Goal: Information Seeking & Learning: Learn about a topic

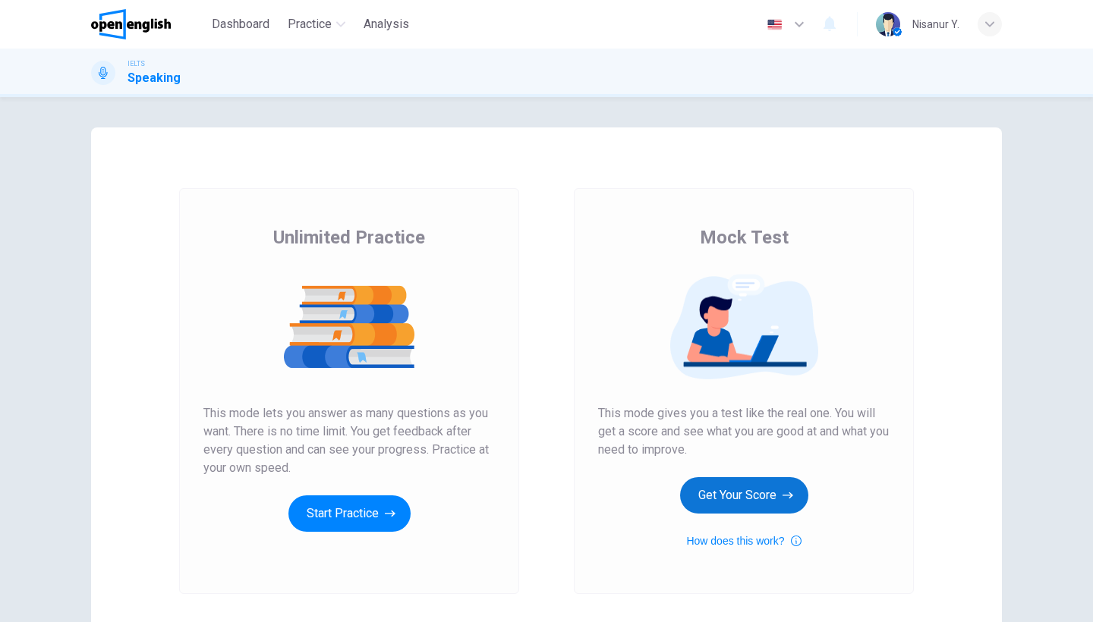
click at [738, 504] on button "Get Your Score" at bounding box center [744, 495] width 128 height 36
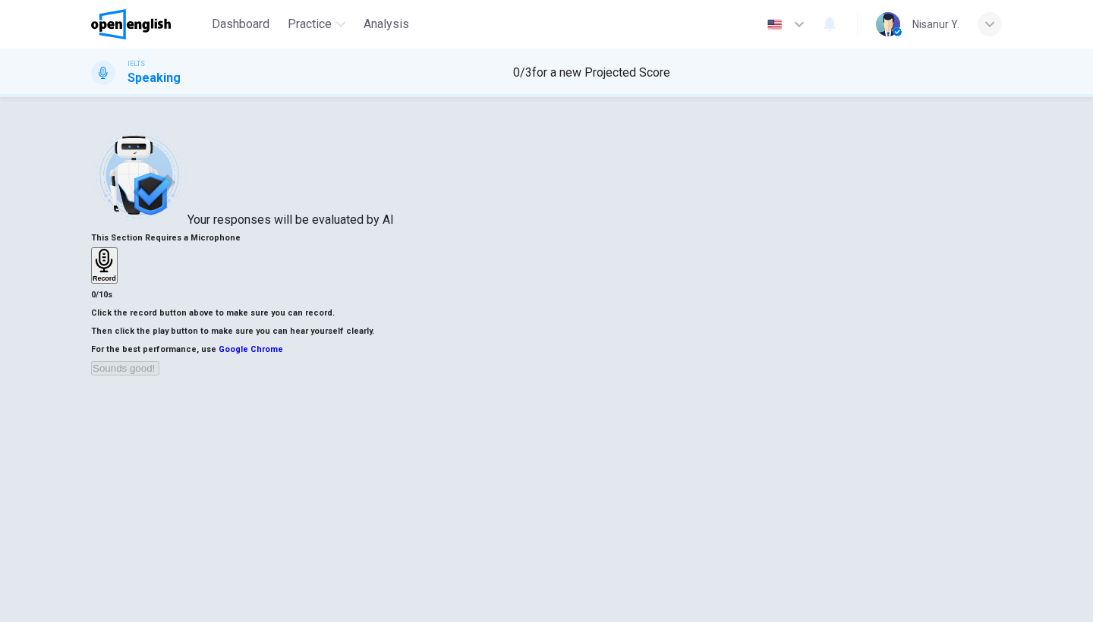
click at [116, 250] on div "Record" at bounding box center [105, 265] width 24 height 33
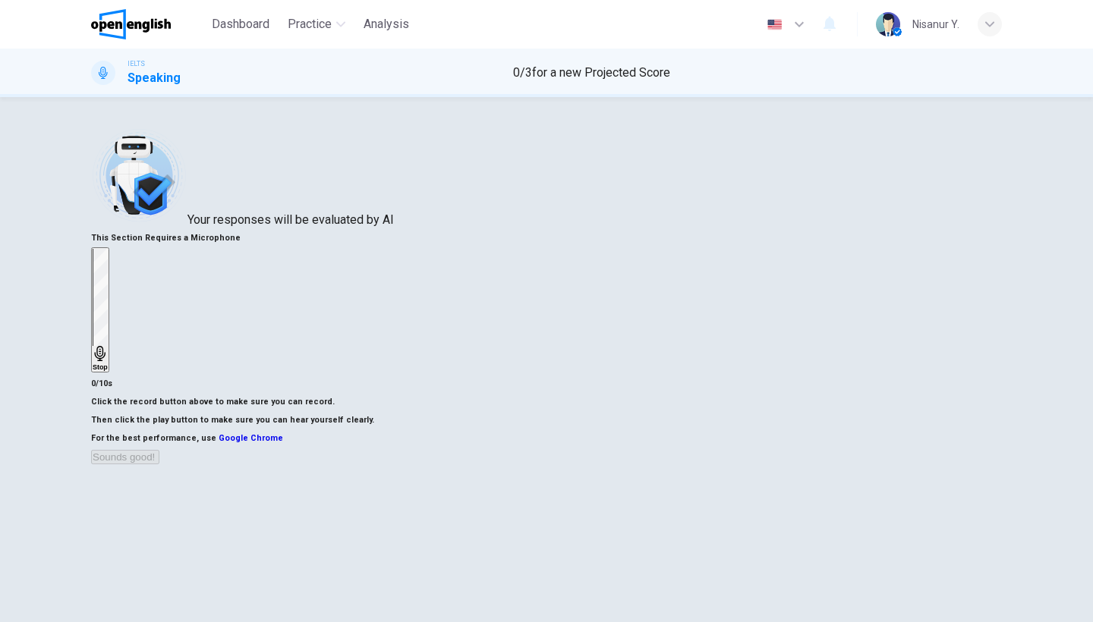
click at [108, 346] on icon "button" at bounding box center [100, 353] width 15 height 15
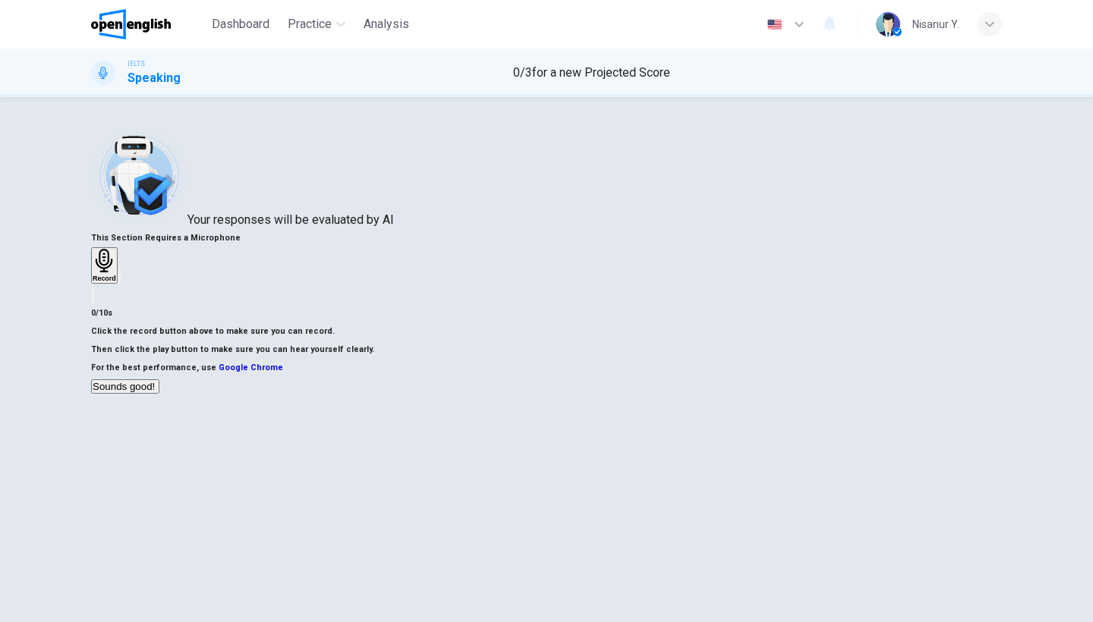
click at [159, 394] on button "Sounds good!" at bounding box center [125, 386] width 68 height 14
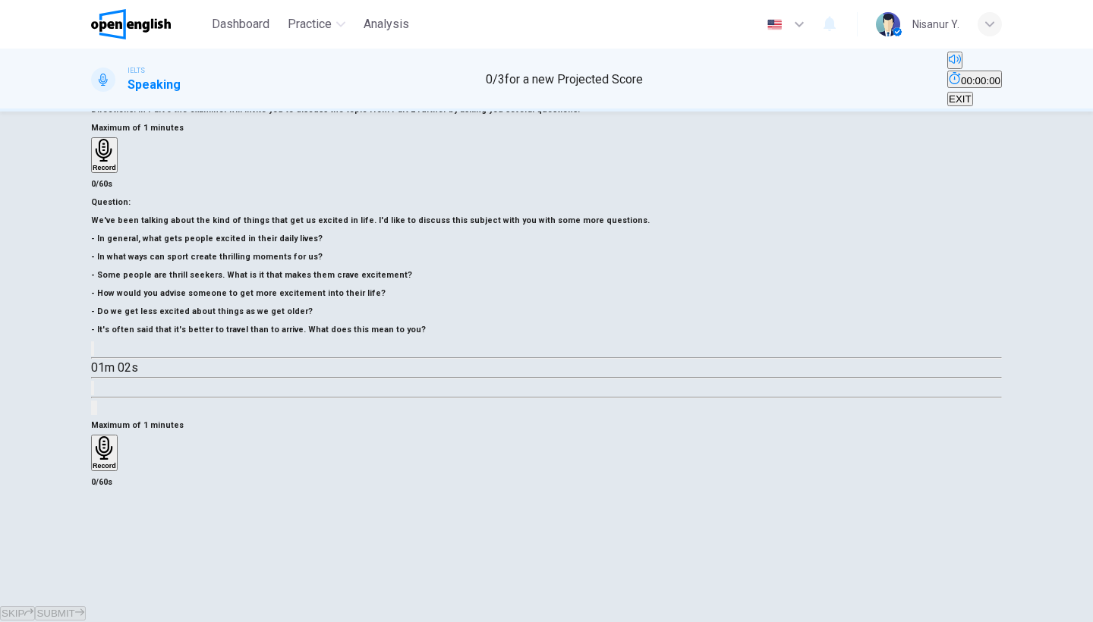
scroll to position [124, 0]
click at [116, 462] on h6 "Record" at bounding box center [105, 466] width 24 height 8
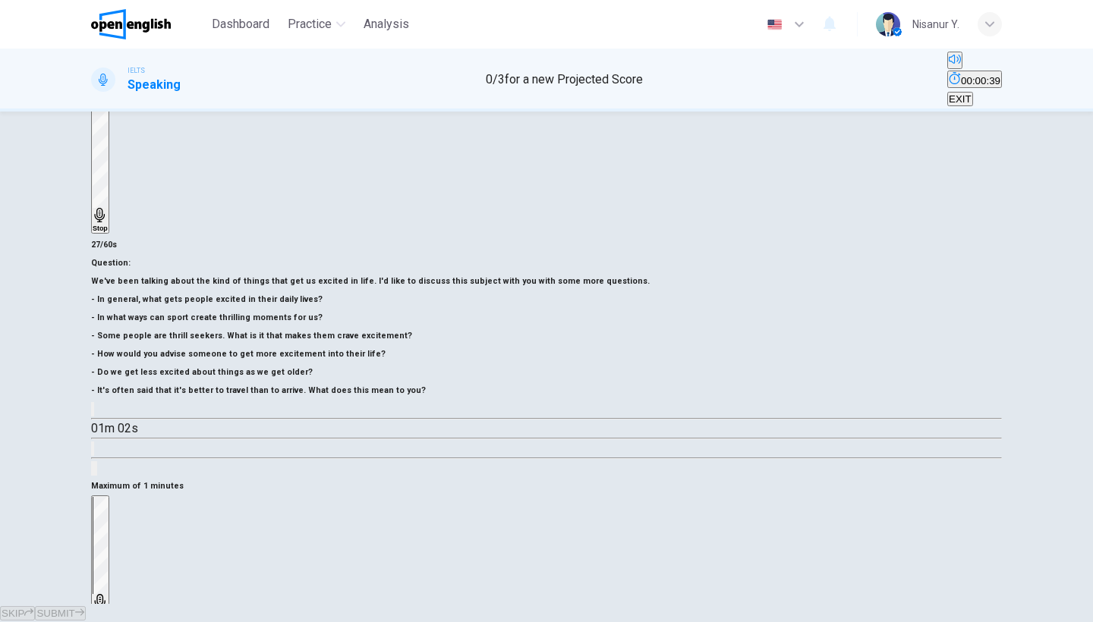
click at [108, 497] on div "Stop" at bounding box center [100, 558] width 15 height 122
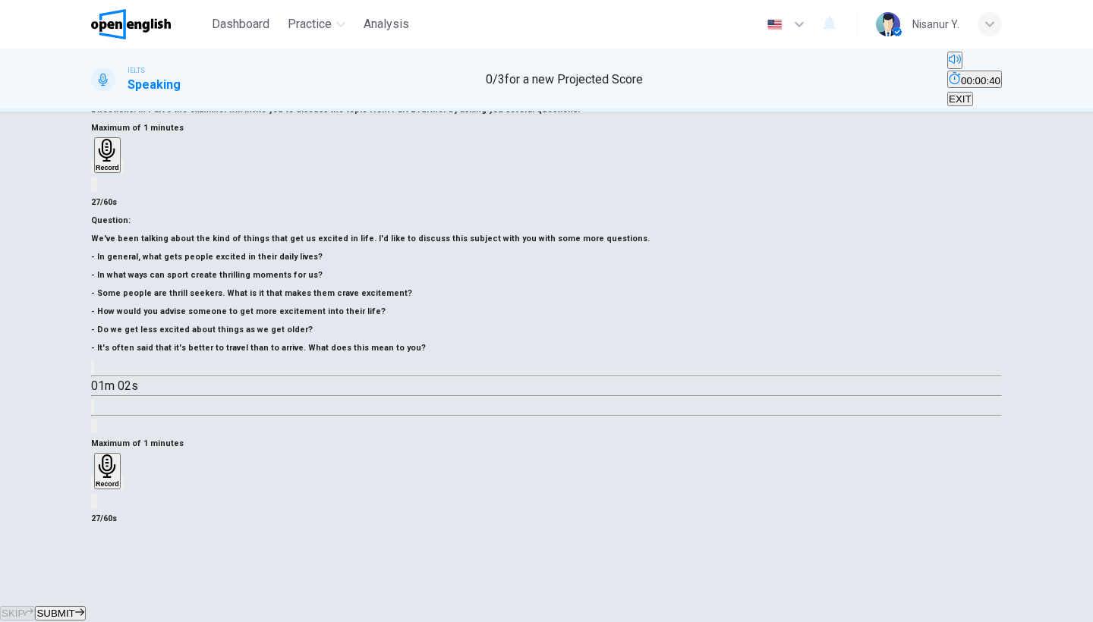
click at [93, 486] on icon "button" at bounding box center [93, 486] width 0 height 0
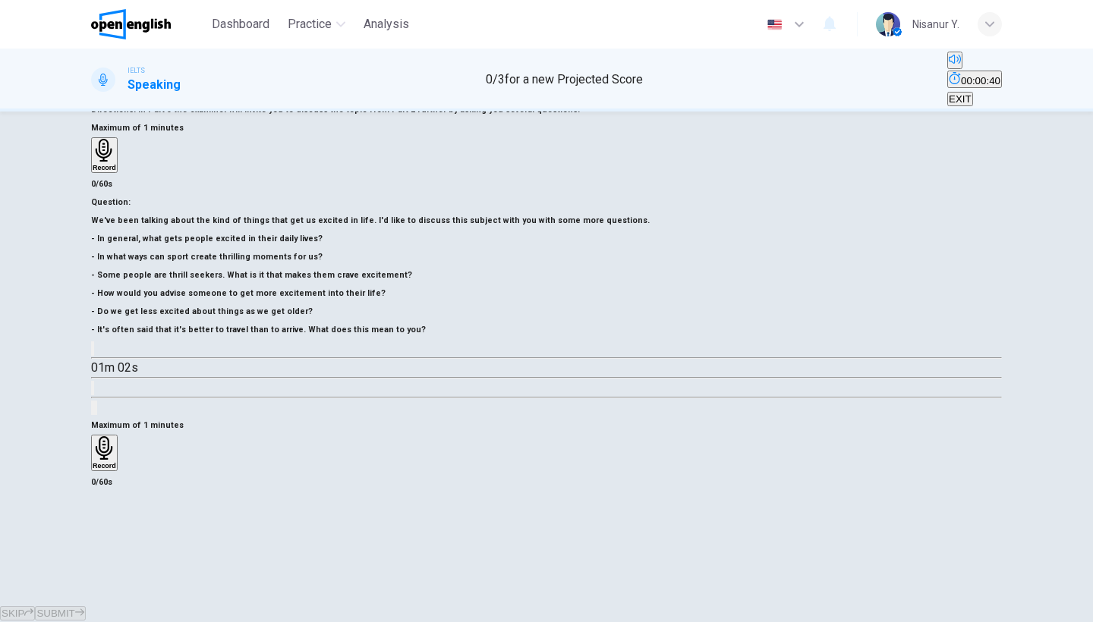
click at [116, 462] on h6 "Record" at bounding box center [105, 466] width 24 height 8
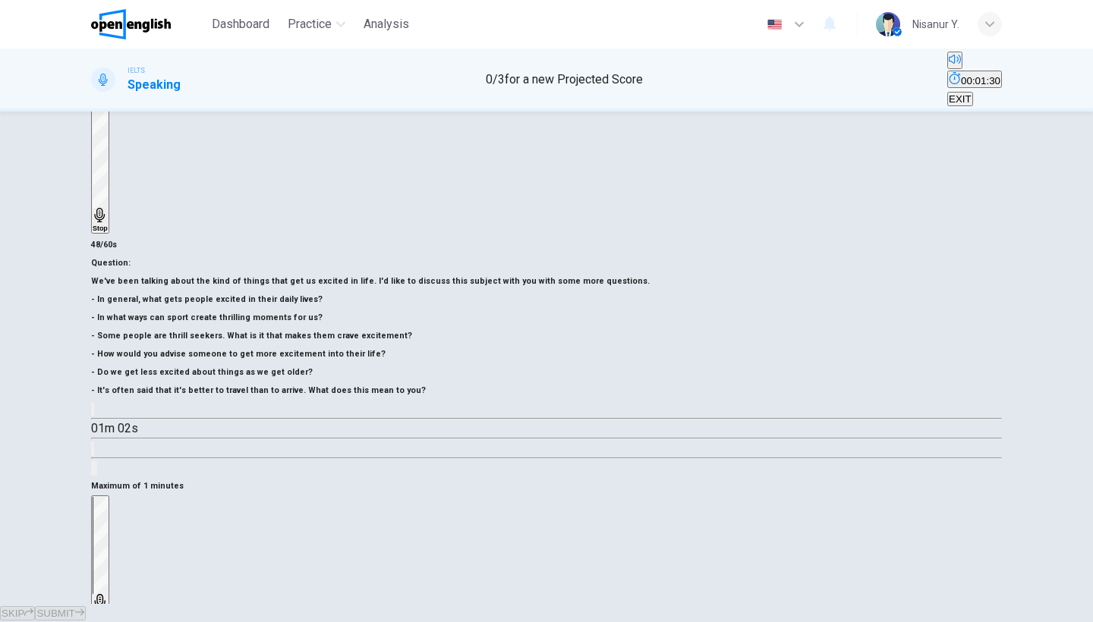
click at [108, 612] on h6 "Stop" at bounding box center [100, 616] width 15 height 8
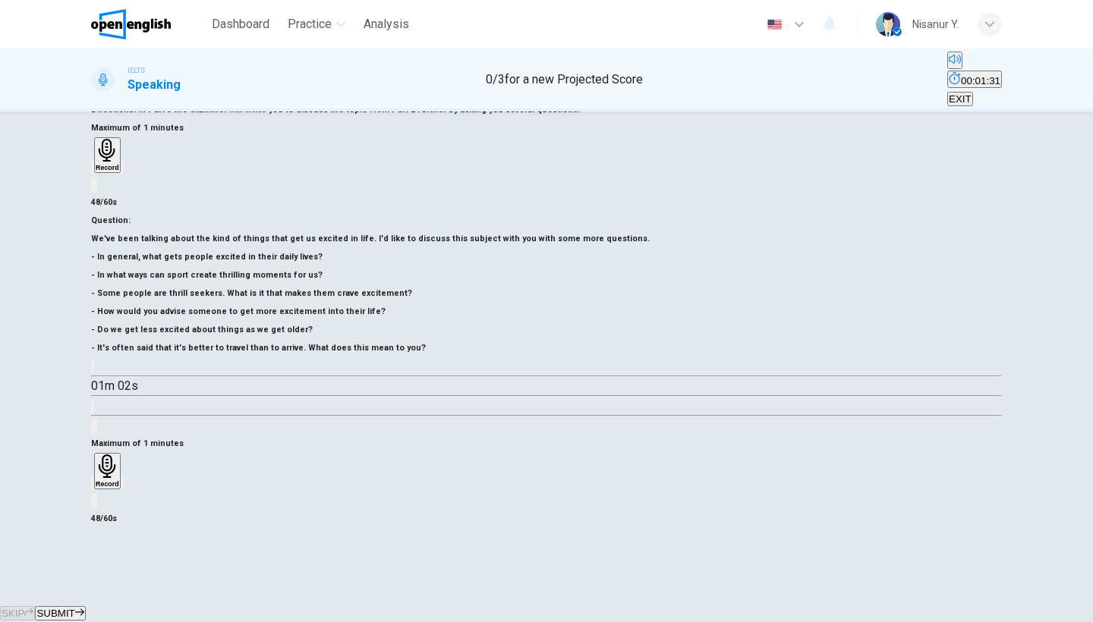
click at [93, 486] on icon "button" at bounding box center [93, 486] width 0 height 0
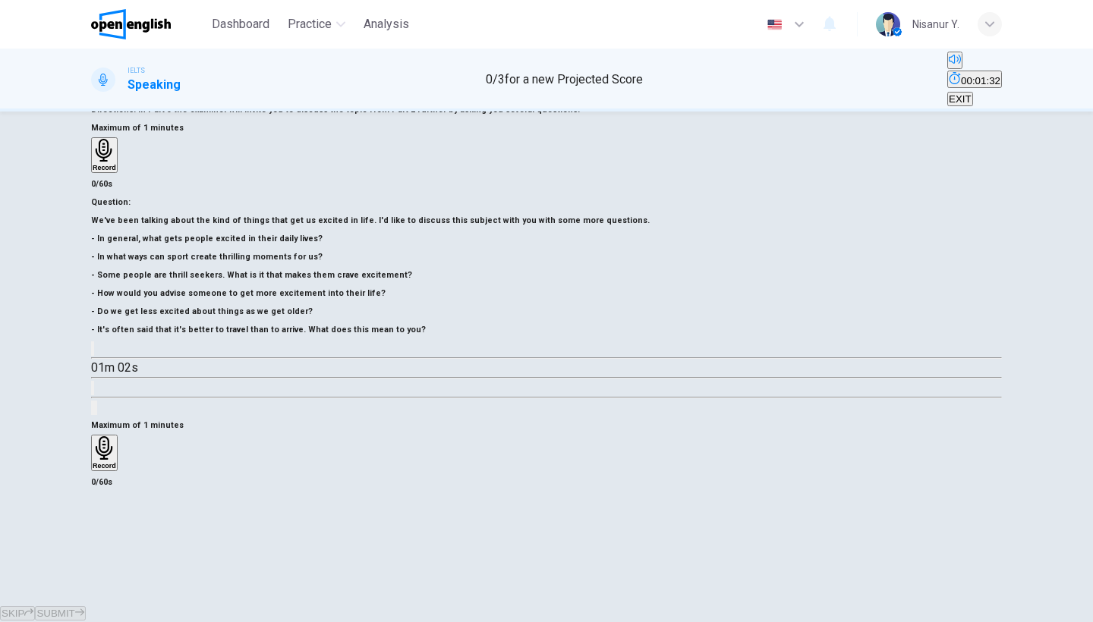
click at [116, 436] on icon "button" at bounding box center [105, 448] width 24 height 24
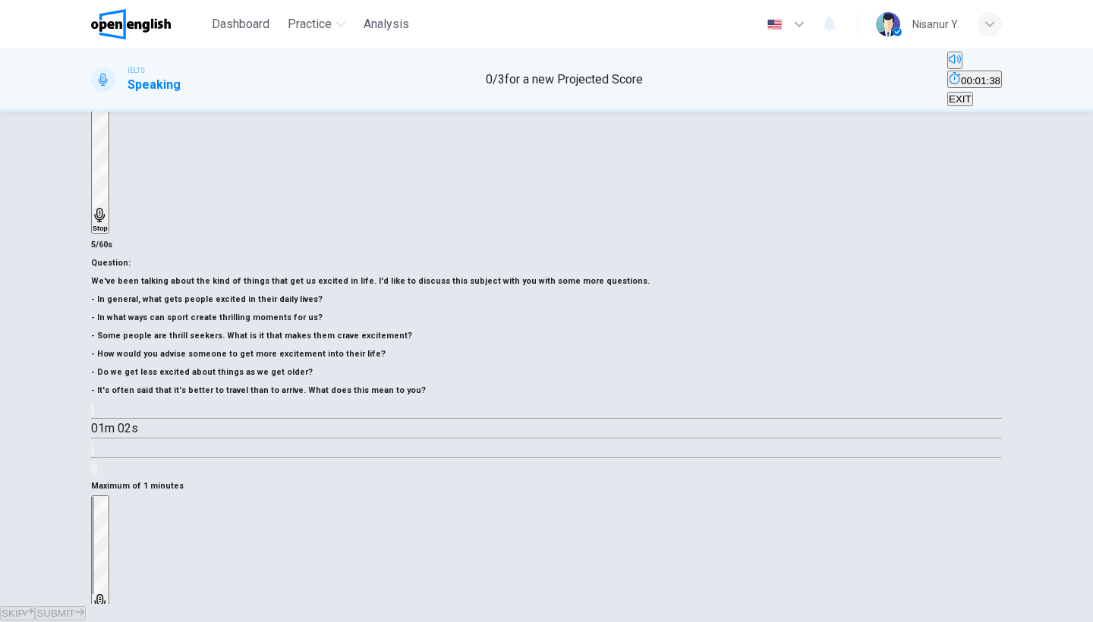
click at [108, 594] on icon "button" at bounding box center [100, 601] width 15 height 15
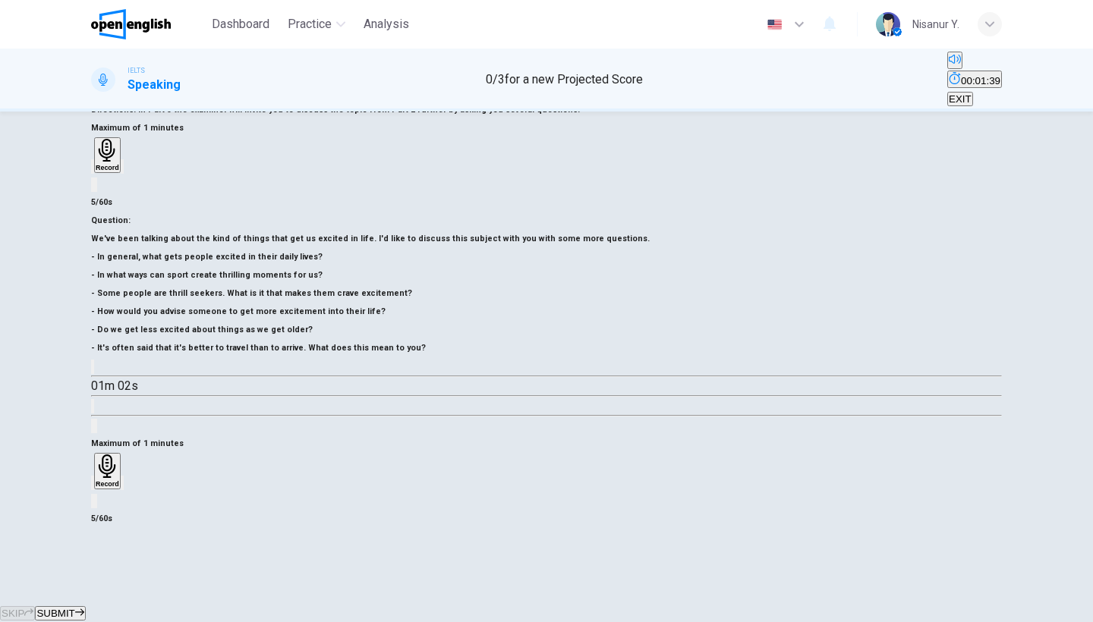
click at [93, 486] on icon "button" at bounding box center [93, 486] width 0 height 0
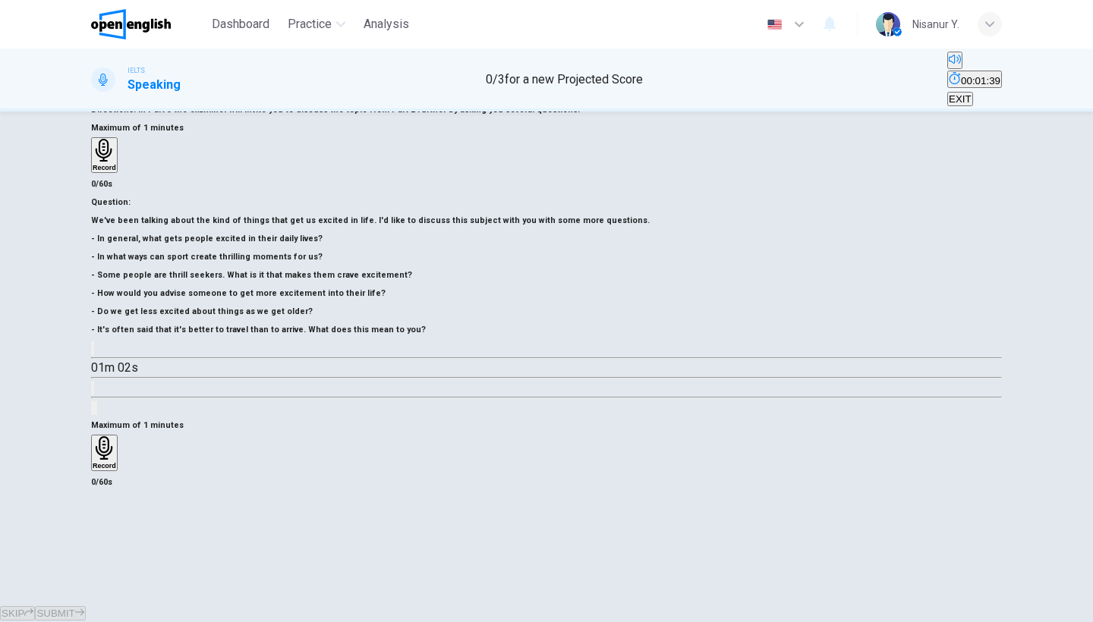
click at [116, 462] on h6 "Record" at bounding box center [105, 466] width 24 height 8
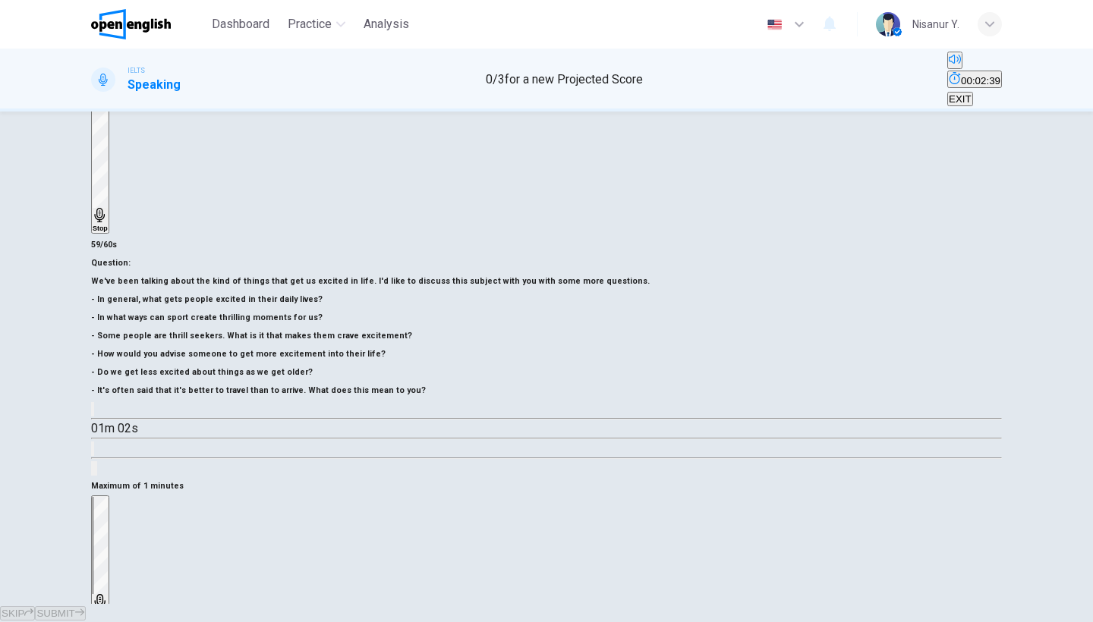
click at [108, 497] on div "Stop" at bounding box center [100, 558] width 15 height 122
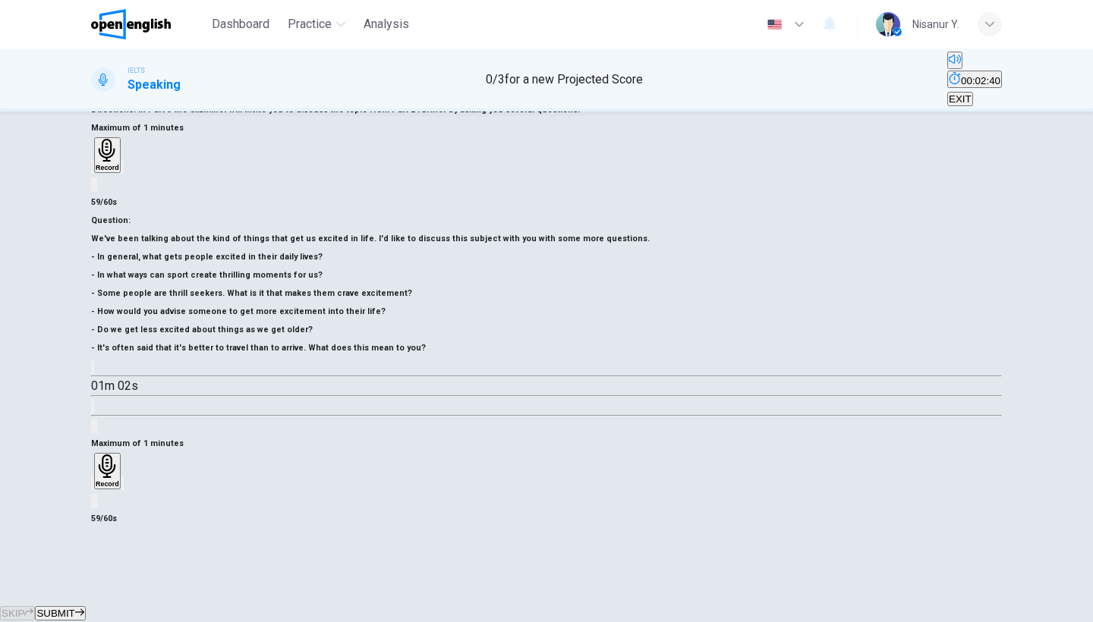
click at [74, 608] on span "SUBMIT" at bounding box center [55, 613] width 38 height 11
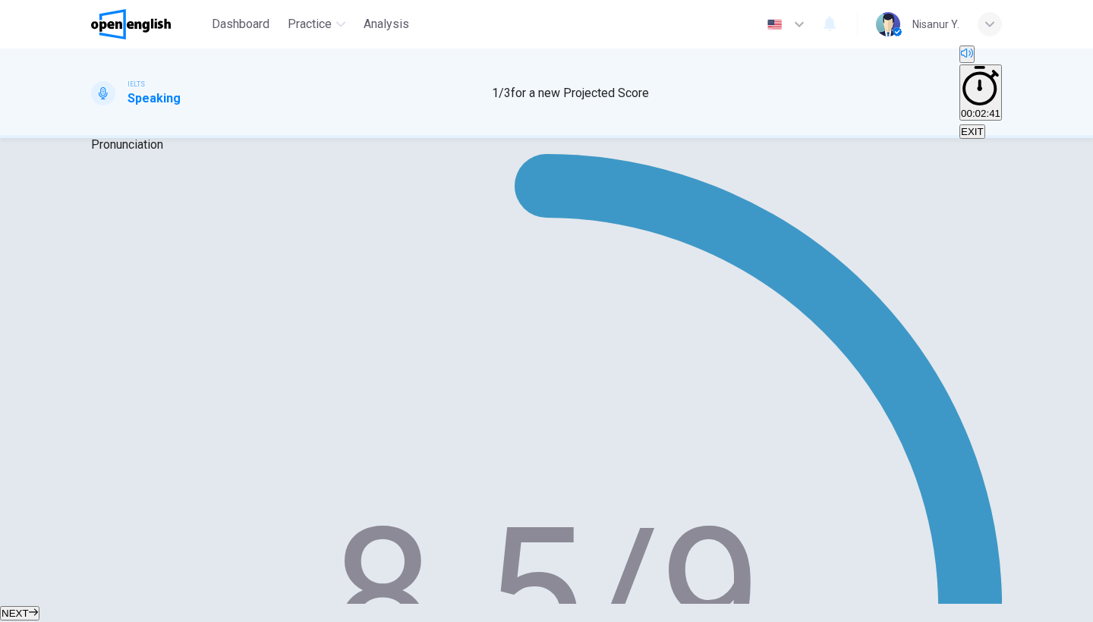
click at [39, 606] on button "NEXT" at bounding box center [19, 613] width 39 height 14
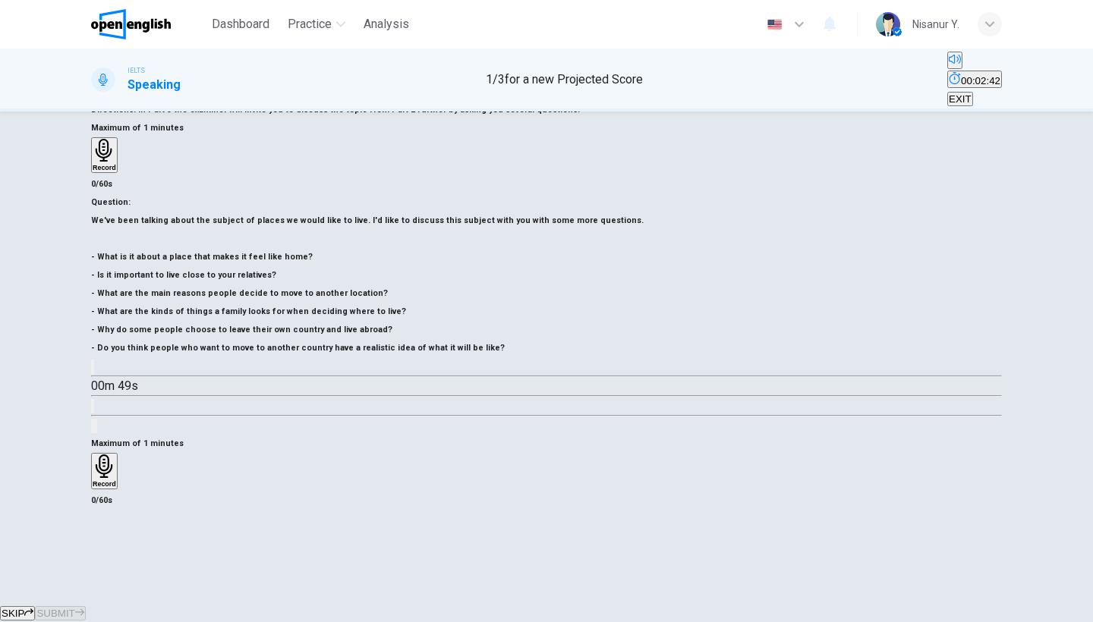
scroll to position [125, 0]
click at [116, 455] on div "Record" at bounding box center [105, 471] width 24 height 33
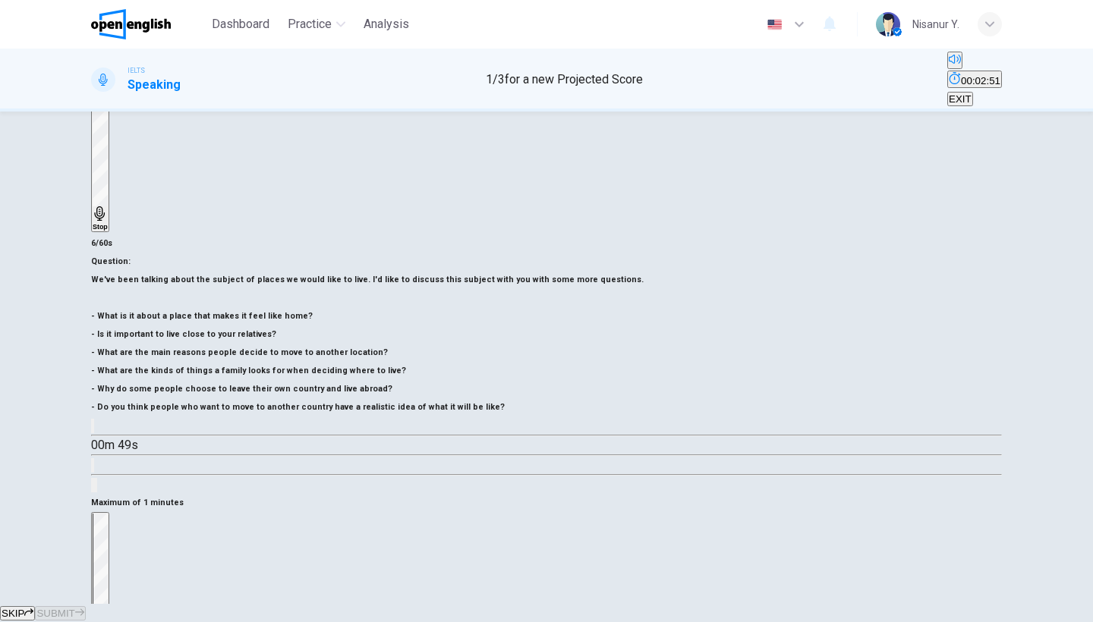
click at [108, 514] on div "Stop" at bounding box center [100, 575] width 15 height 122
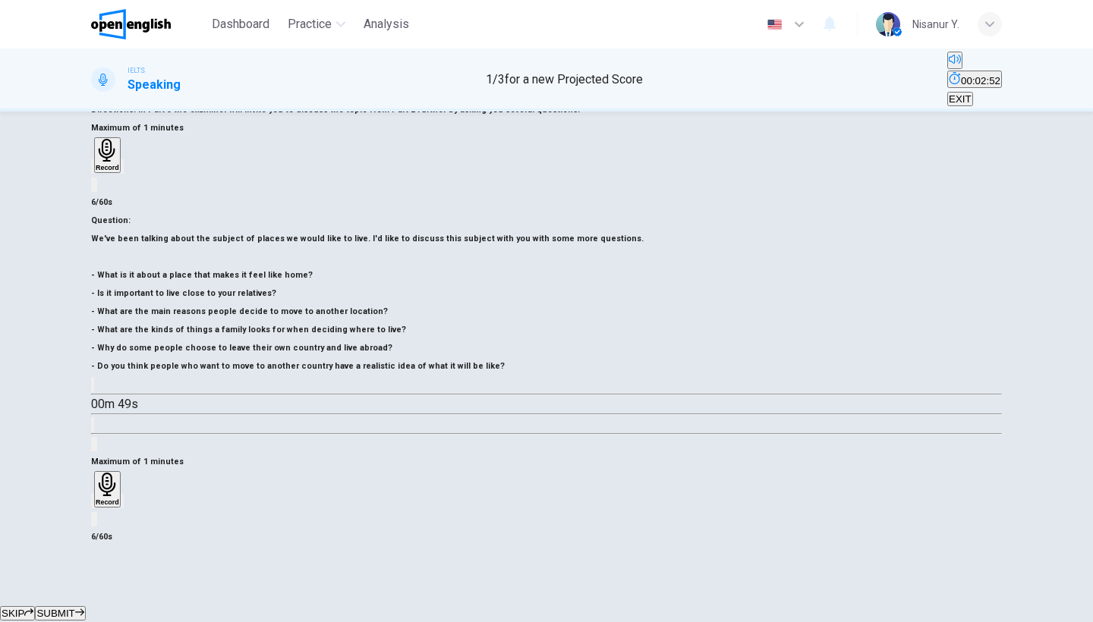
click at [93, 505] on icon "button" at bounding box center [93, 505] width 0 height 0
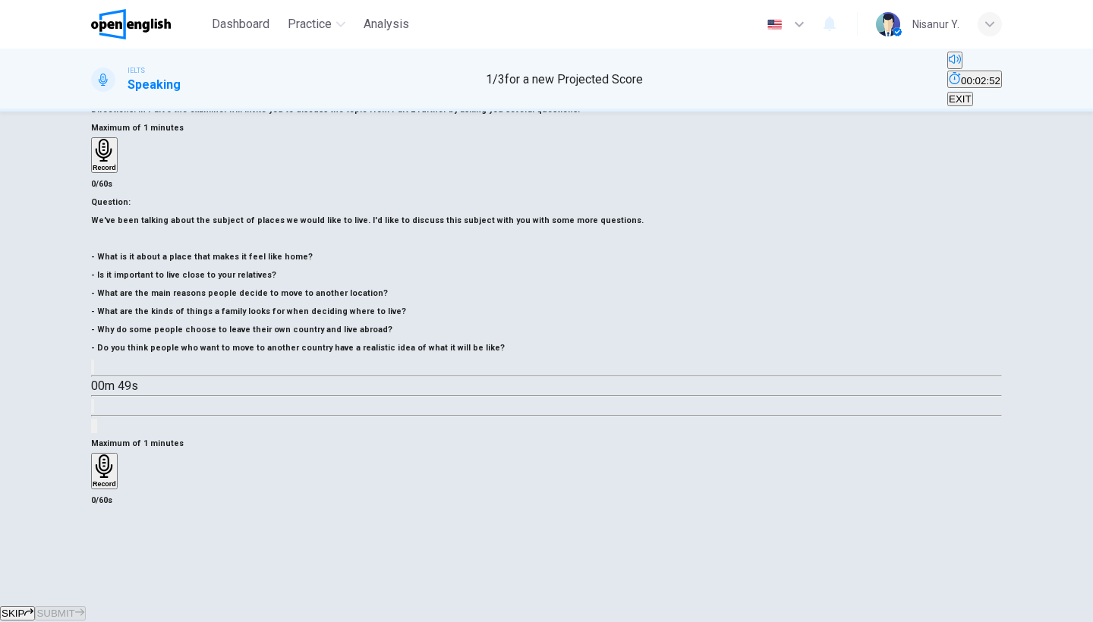
click at [116, 480] on h6 "Record" at bounding box center [105, 484] width 24 height 8
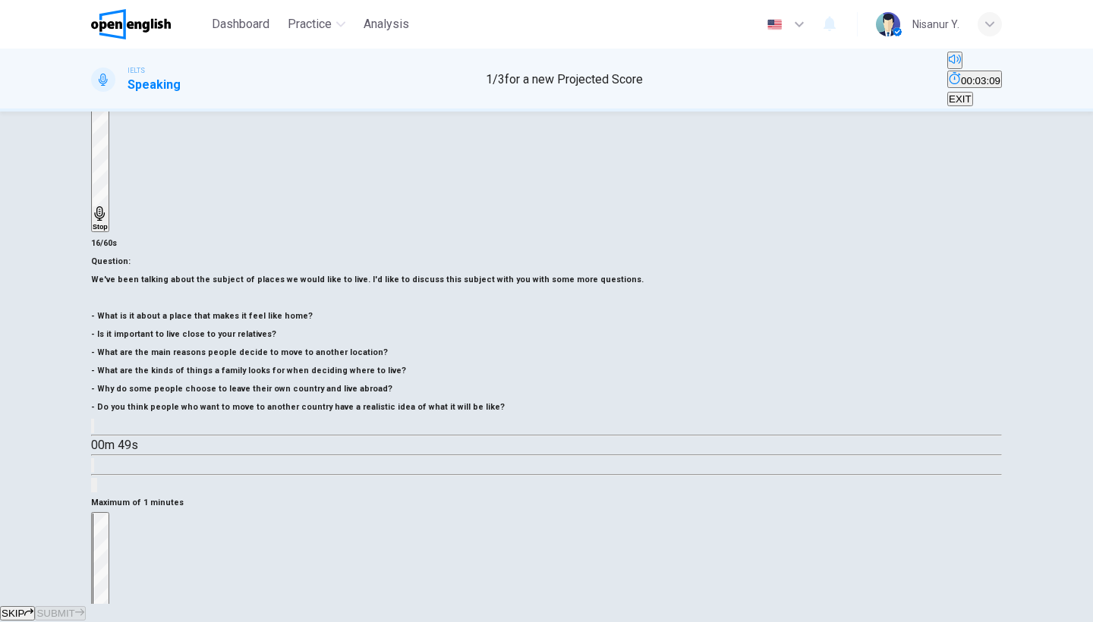
click at [108, 622] on h6 "Stop" at bounding box center [100, 632] width 15 height 8
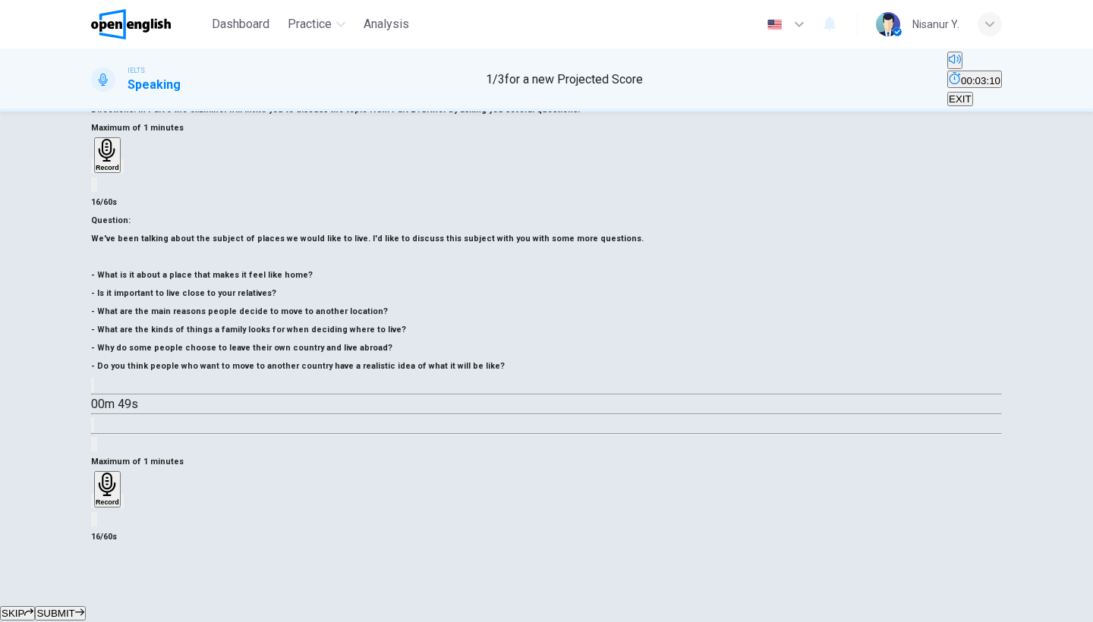
click at [93, 505] on icon "button" at bounding box center [93, 505] width 0 height 0
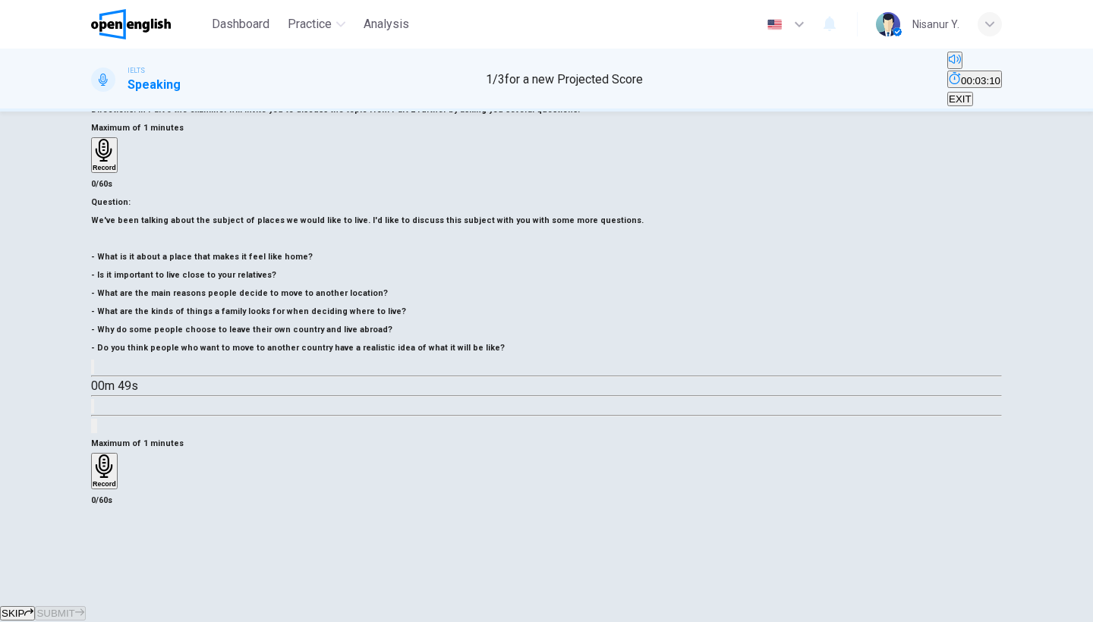
click at [116, 480] on h6 "Record" at bounding box center [105, 484] width 24 height 8
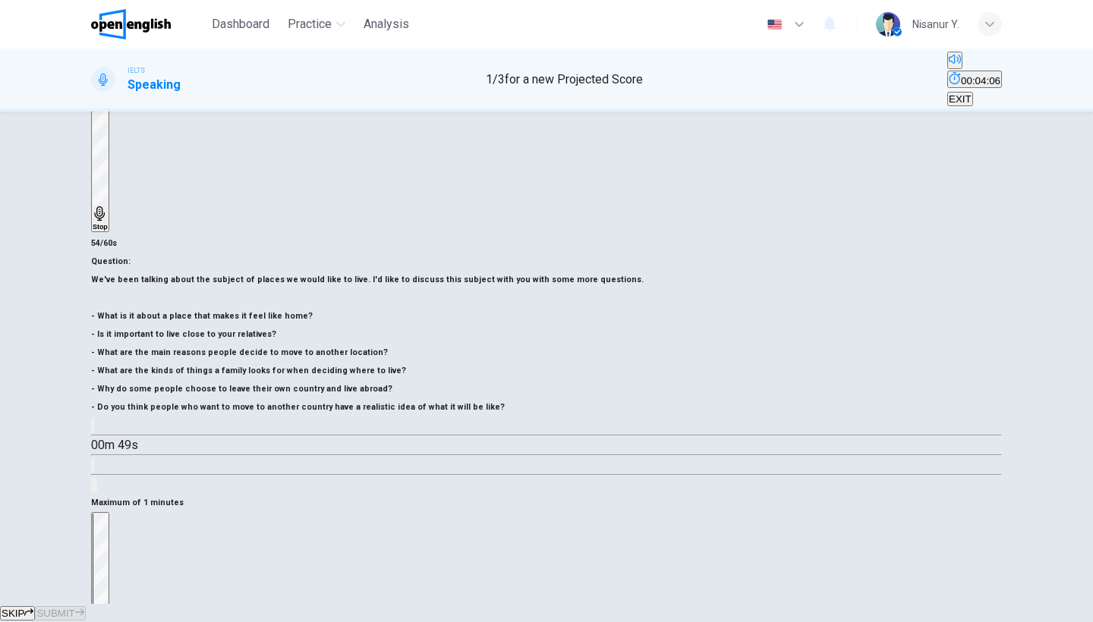
click at [108, 514] on div "Stop" at bounding box center [100, 575] width 15 height 122
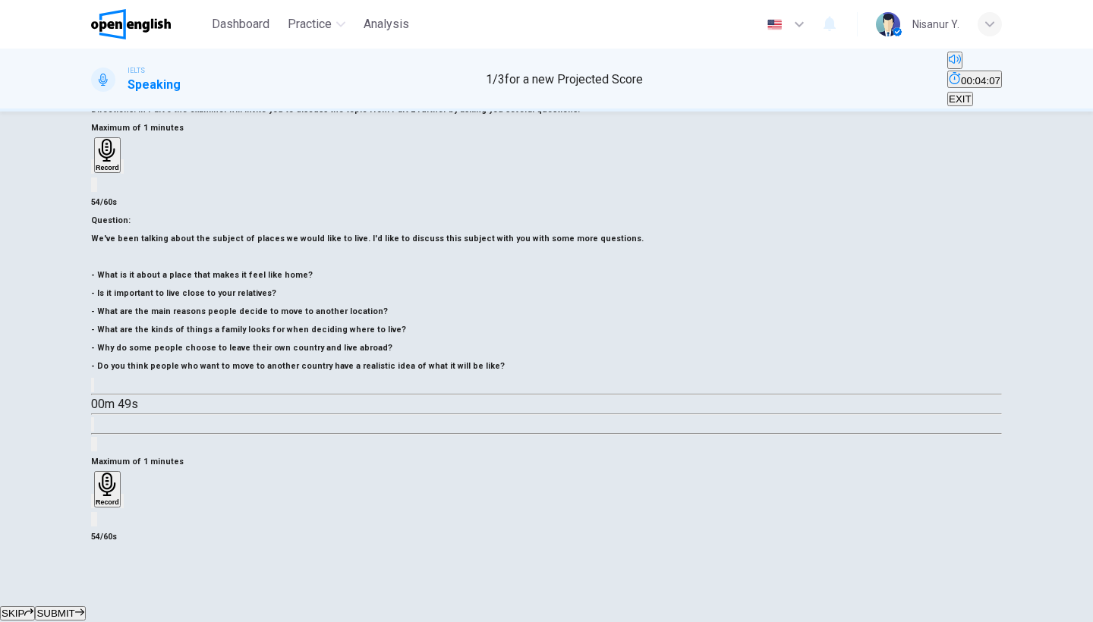
click at [74, 608] on span "SUBMIT" at bounding box center [55, 613] width 38 height 11
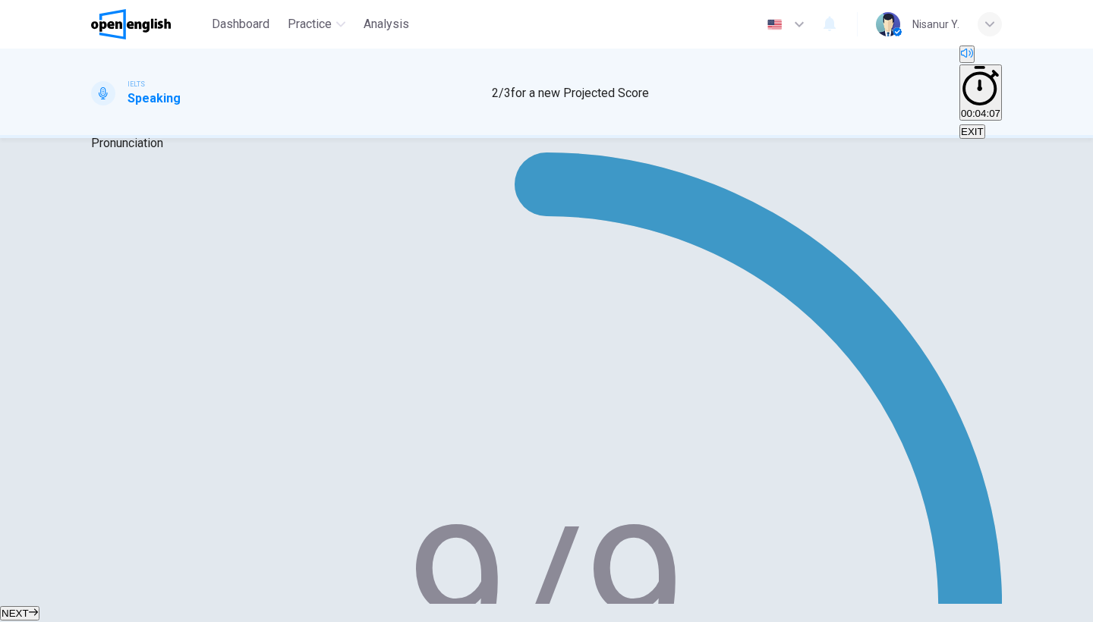
click at [39, 606] on button "NEXT" at bounding box center [19, 613] width 39 height 14
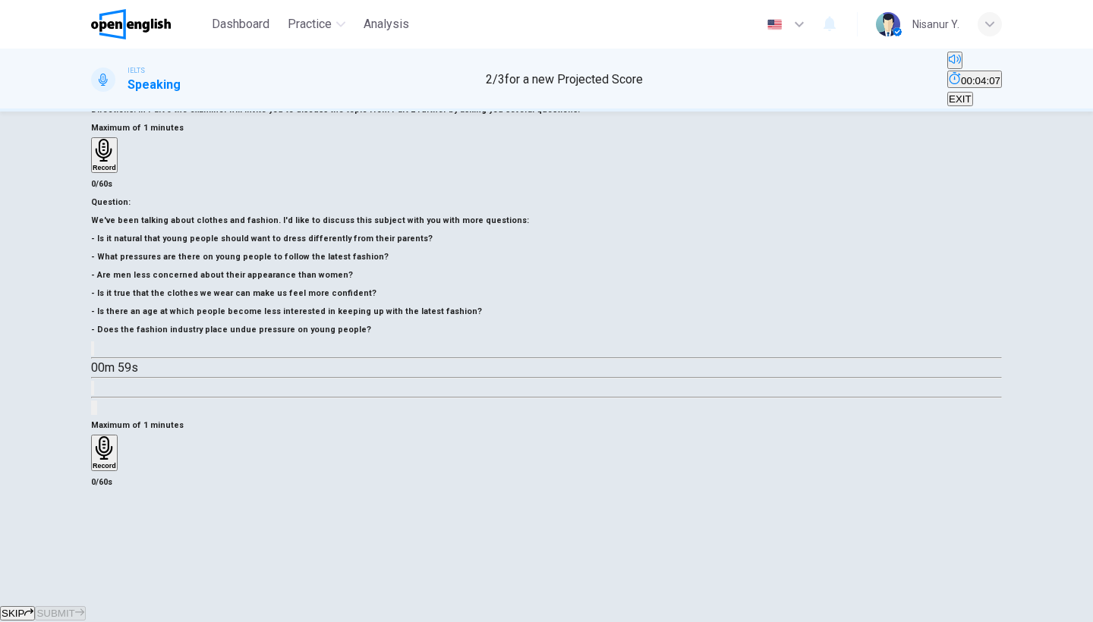
scroll to position [124, 0]
click at [112, 436] on icon "button" at bounding box center [104, 448] width 17 height 24
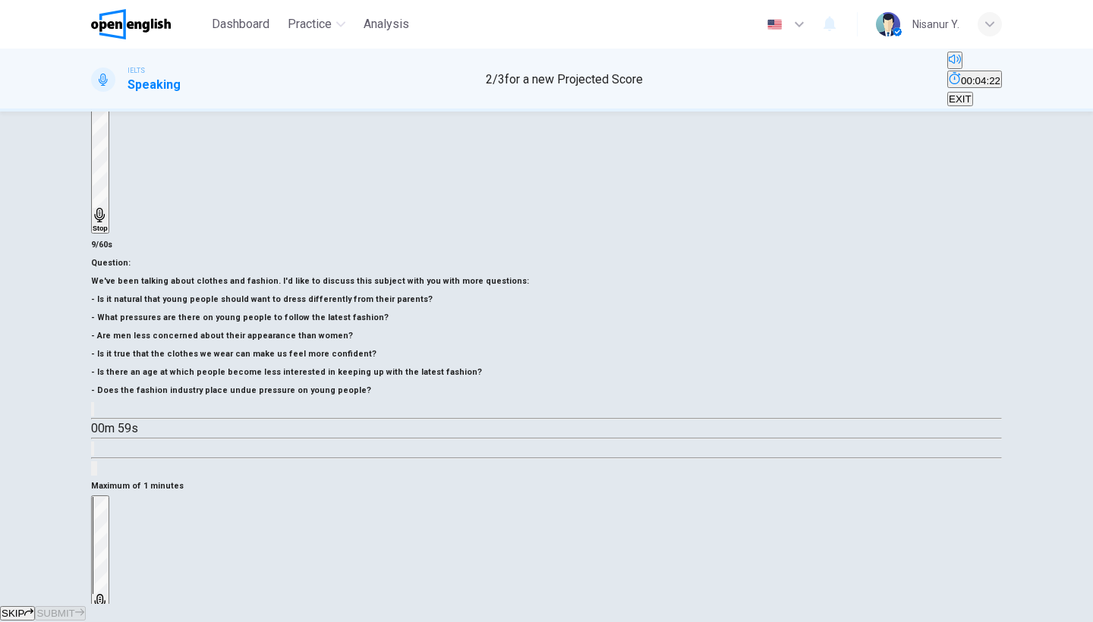
click at [105, 594] on icon "button" at bounding box center [99, 601] width 11 height 15
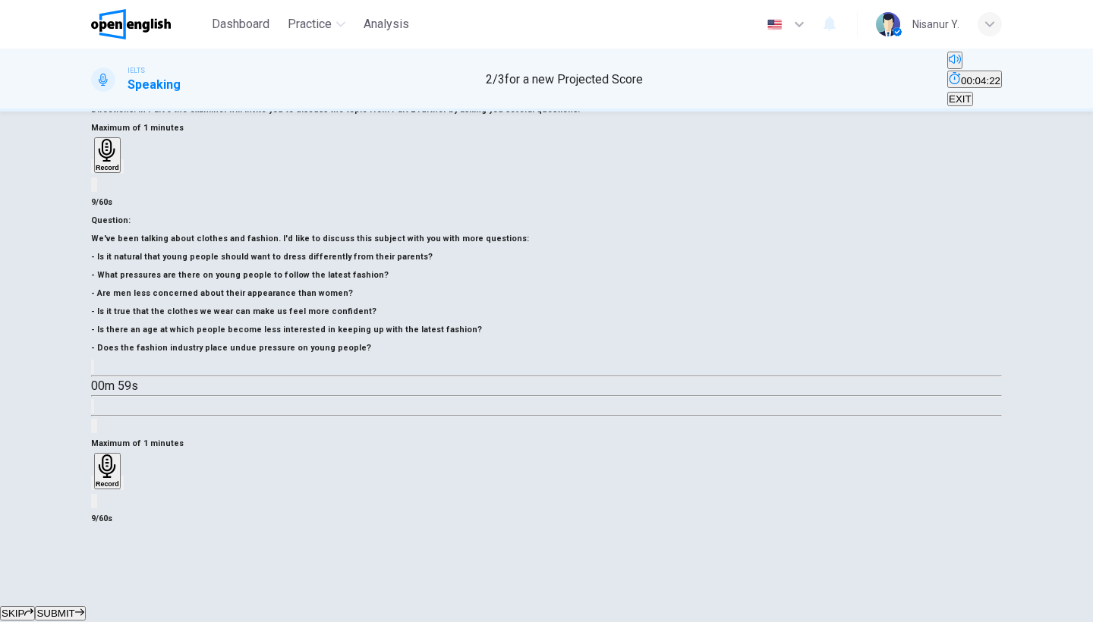
click at [93, 486] on icon "button" at bounding box center [93, 486] width 0 height 0
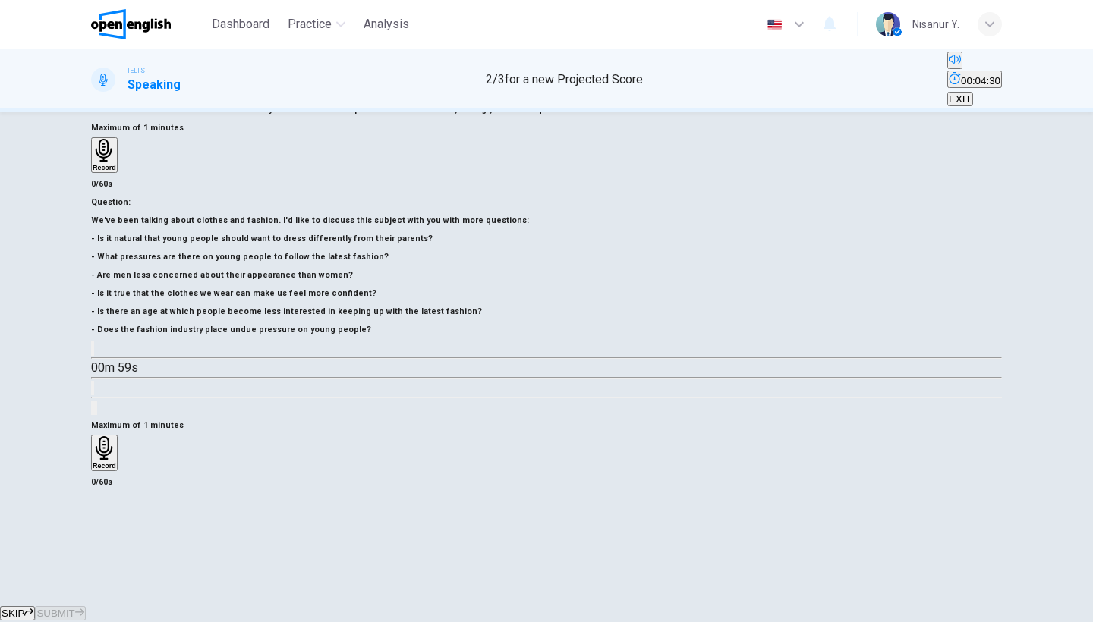
click at [116, 436] on icon "button" at bounding box center [105, 448] width 24 height 24
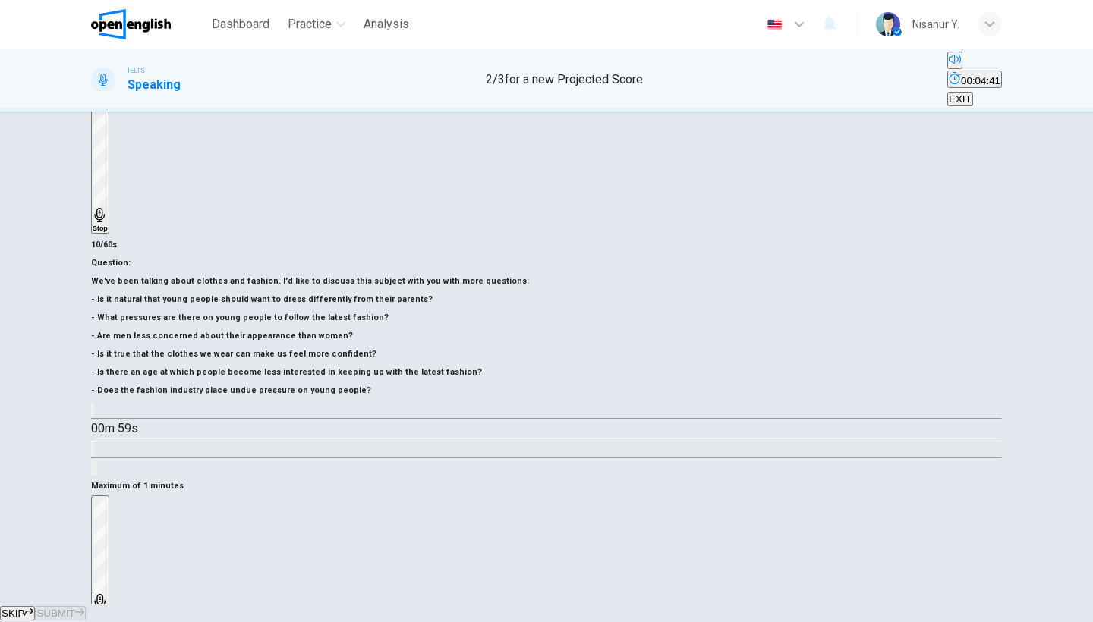
click at [108, 594] on icon "button" at bounding box center [100, 601] width 15 height 15
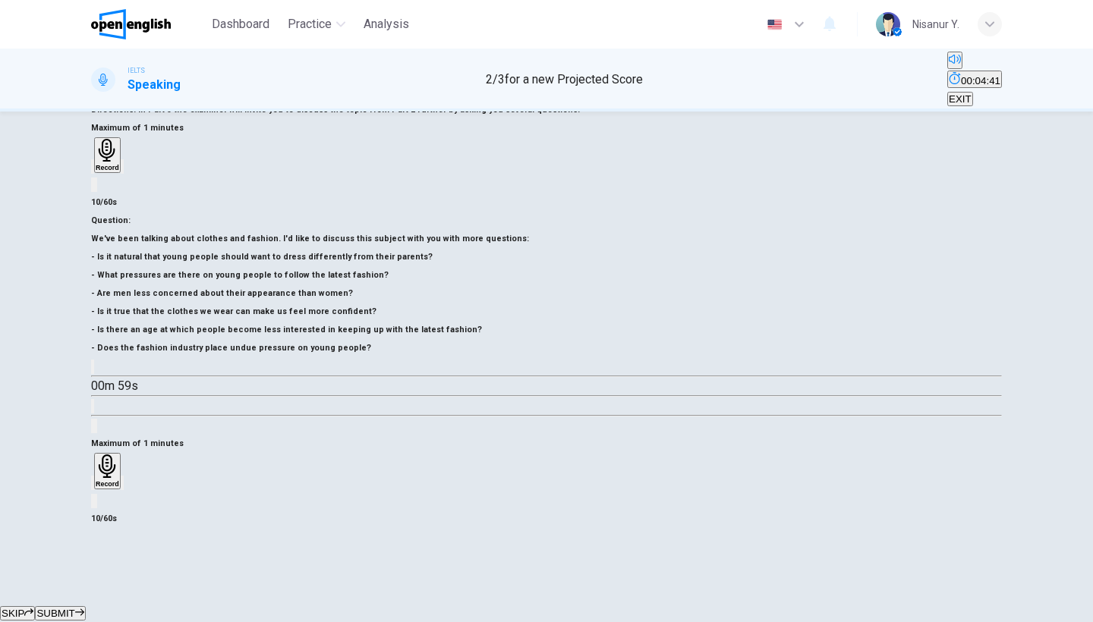
click at [93, 486] on icon "button" at bounding box center [93, 486] width 0 height 0
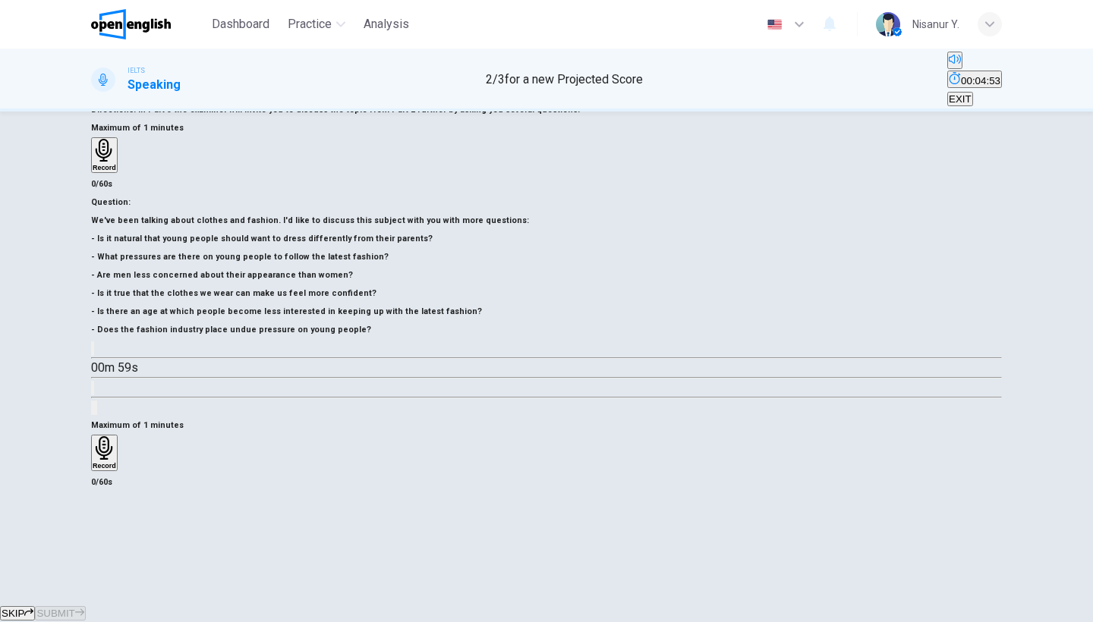
click at [116, 436] on div "Record" at bounding box center [105, 452] width 24 height 33
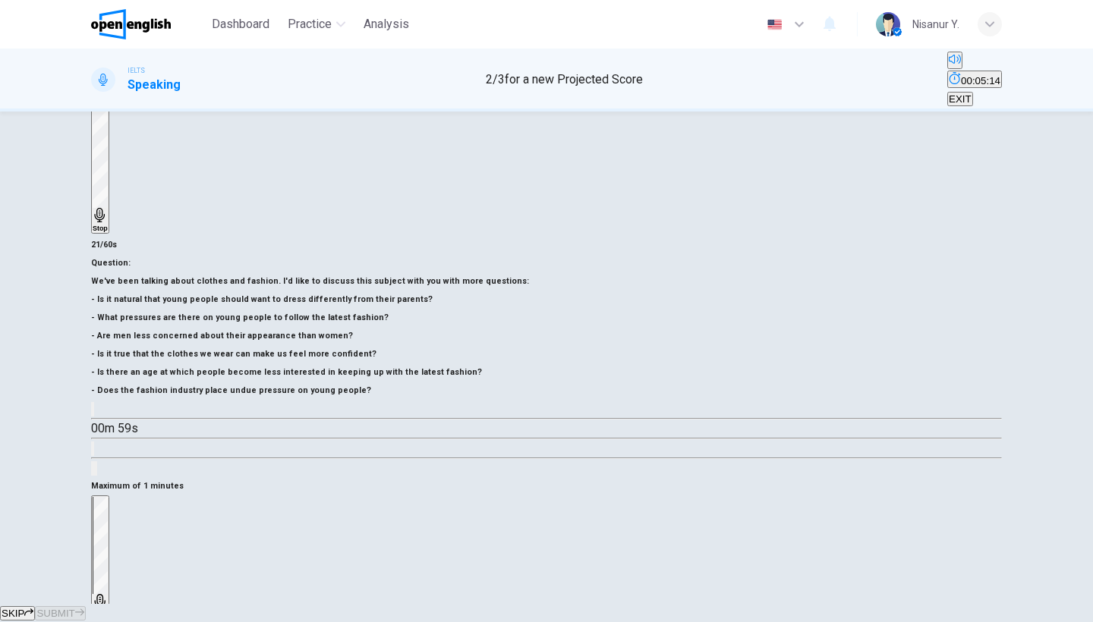
click at [108, 497] on div "Stop" at bounding box center [100, 558] width 15 height 122
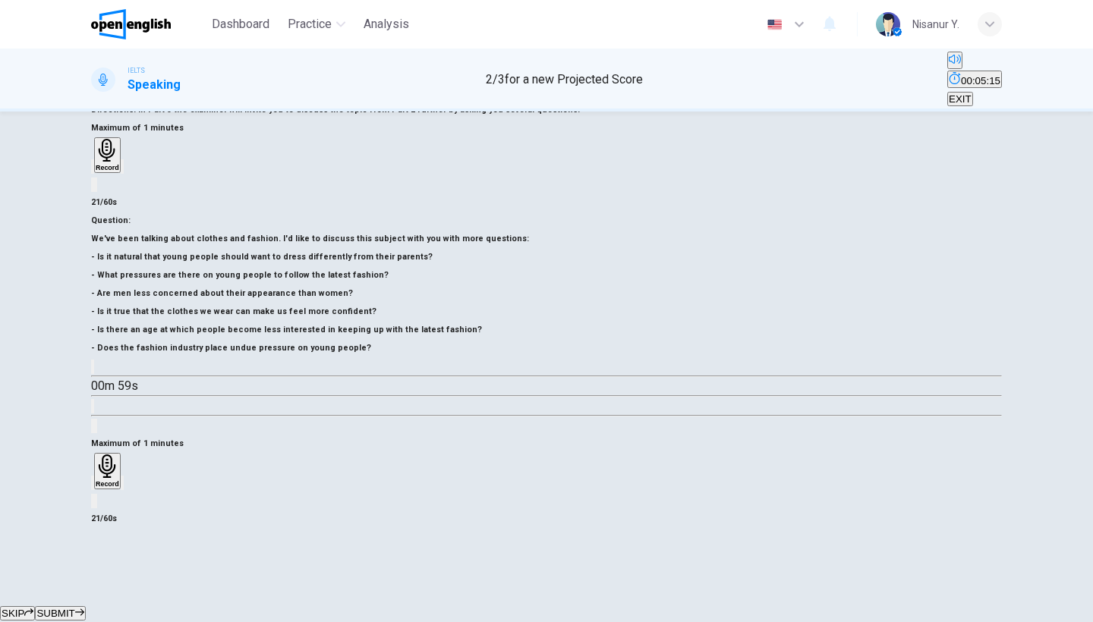
click at [93, 486] on icon "button" at bounding box center [93, 486] width 0 height 0
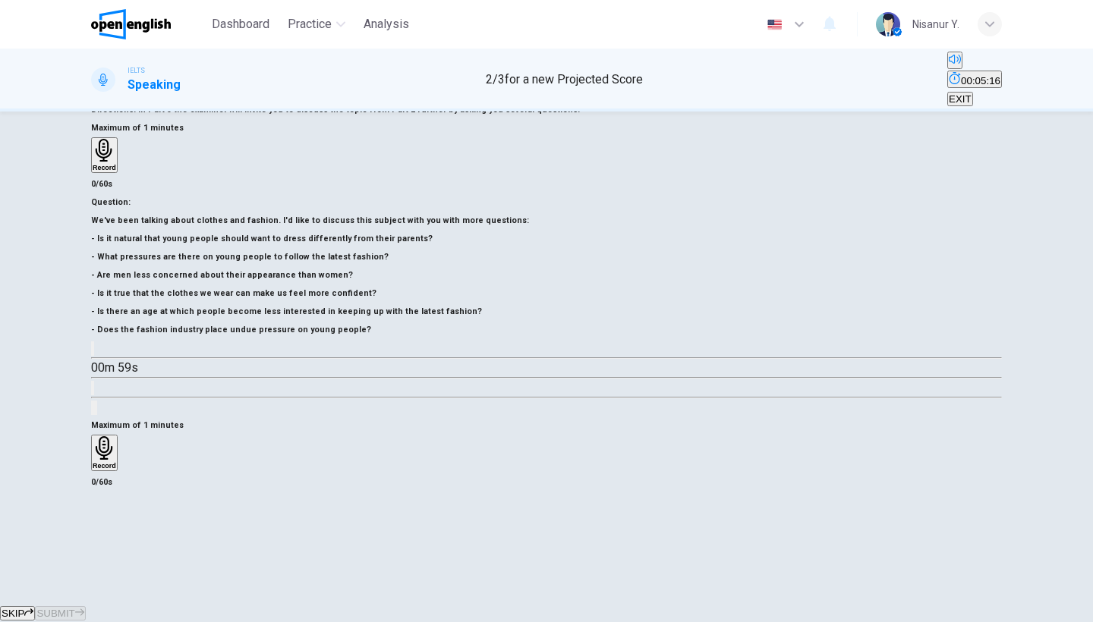
click at [116, 462] on h6 "Record" at bounding box center [105, 466] width 24 height 8
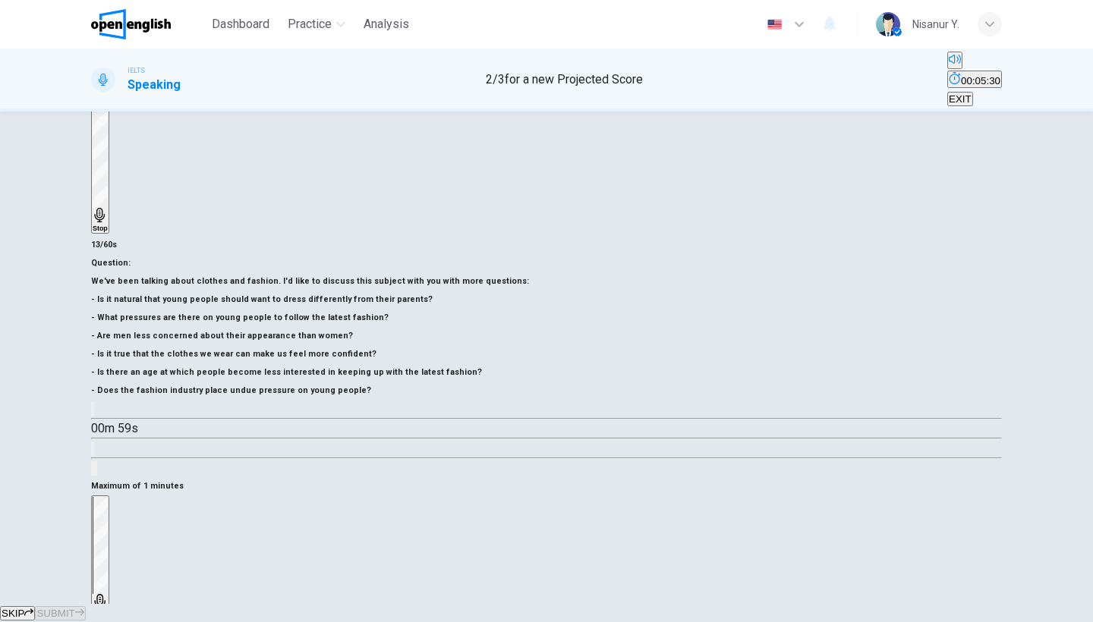
click at [108, 612] on h6 "Stop" at bounding box center [100, 616] width 15 height 8
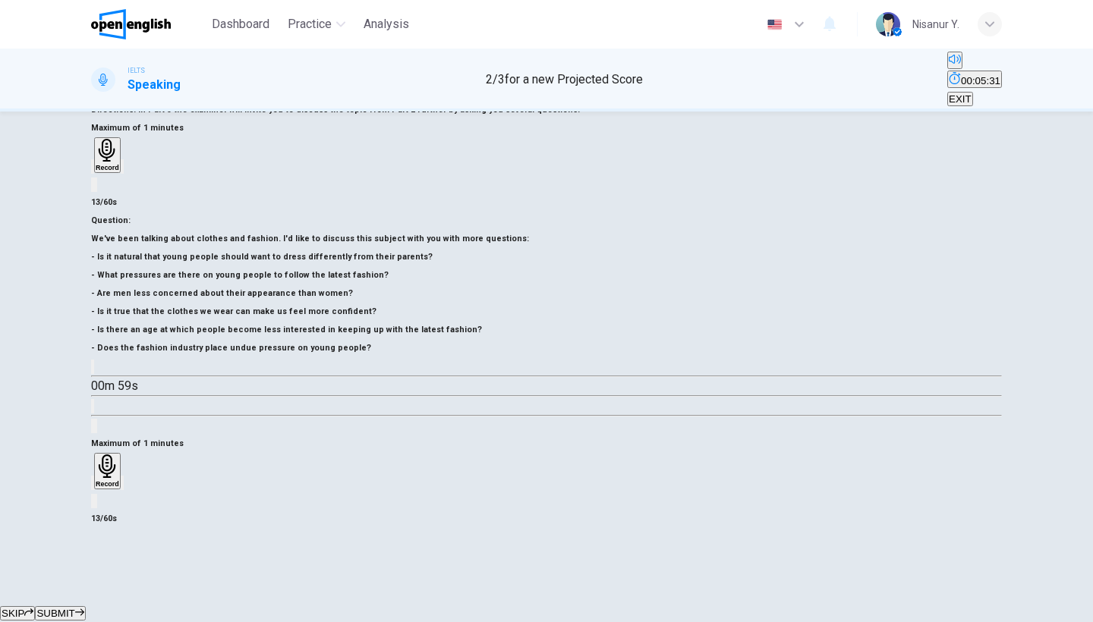
click at [108, 489] on icon "button" at bounding box center [102, 495] width 12 height 12
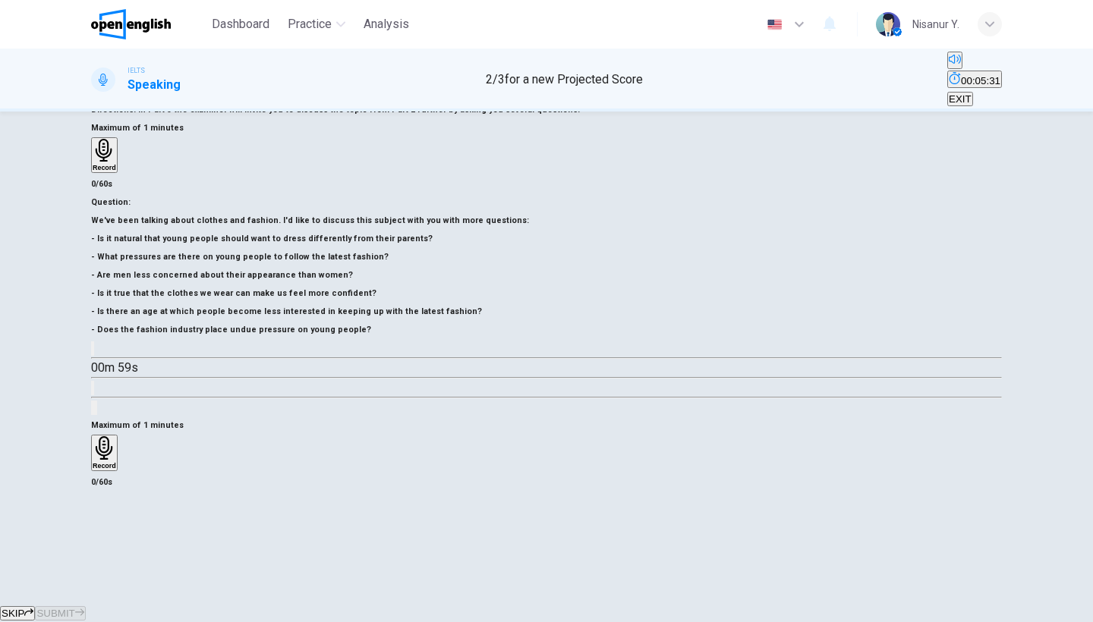
click at [116, 436] on icon "button" at bounding box center [105, 448] width 24 height 24
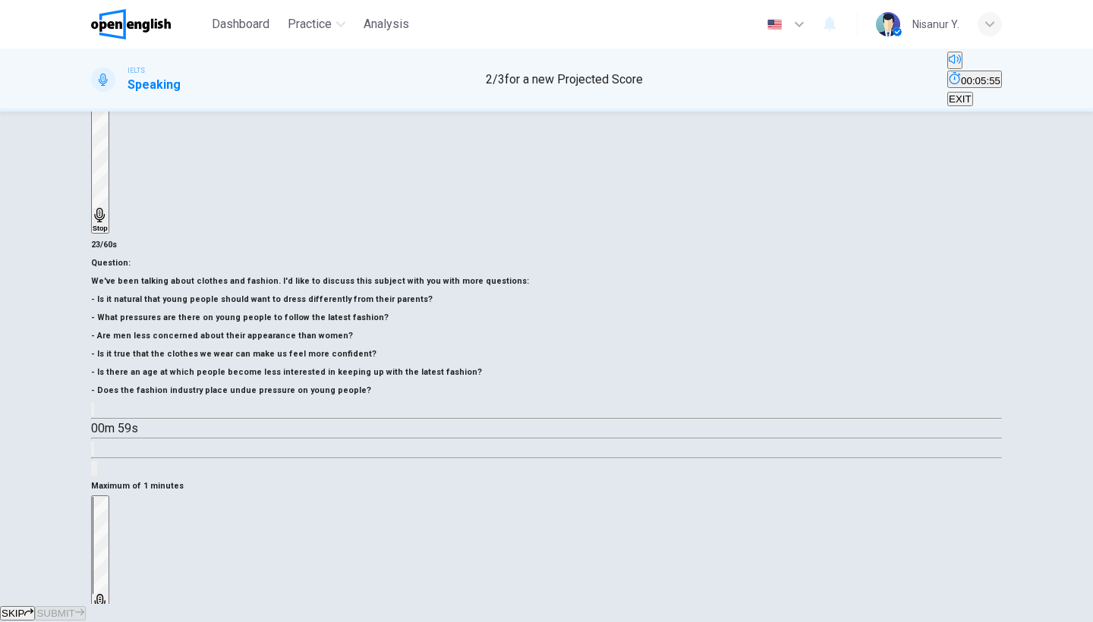
click at [108, 594] on icon "button" at bounding box center [100, 601] width 15 height 15
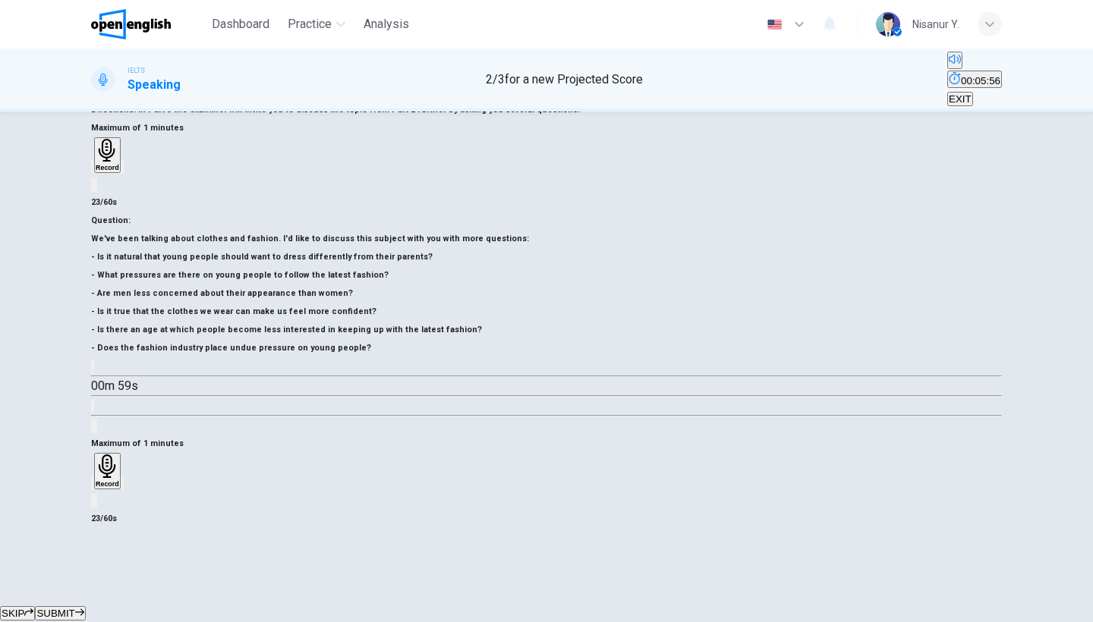
click at [93, 486] on icon "button" at bounding box center [93, 486] width 0 height 0
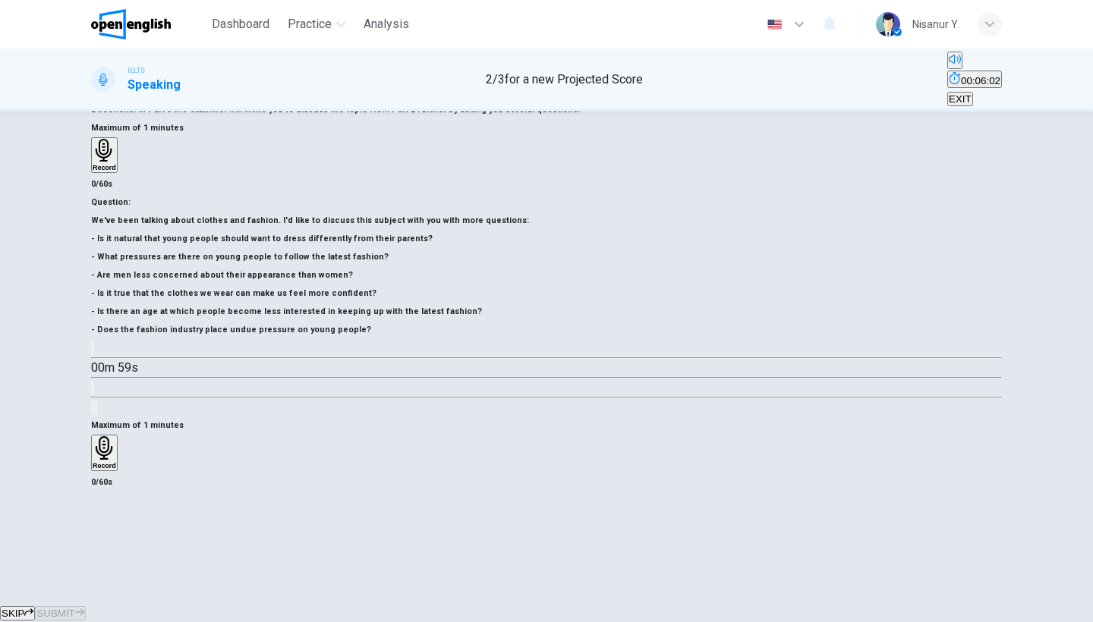
click at [116, 462] on h6 "Record" at bounding box center [105, 466] width 24 height 8
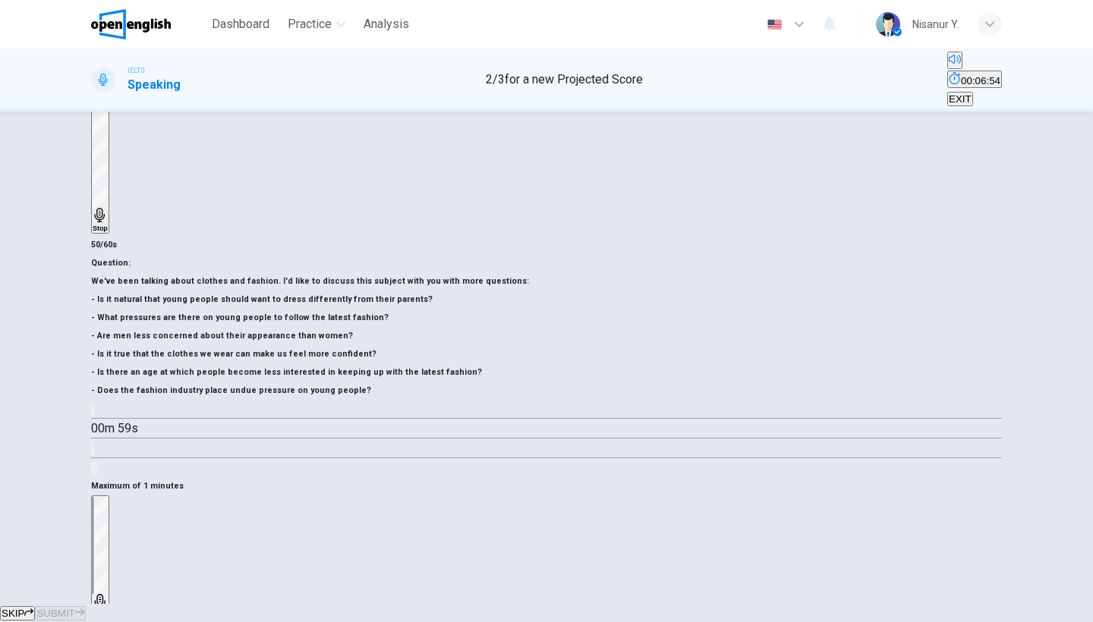
click at [108, 612] on h6 "Stop" at bounding box center [100, 616] width 15 height 8
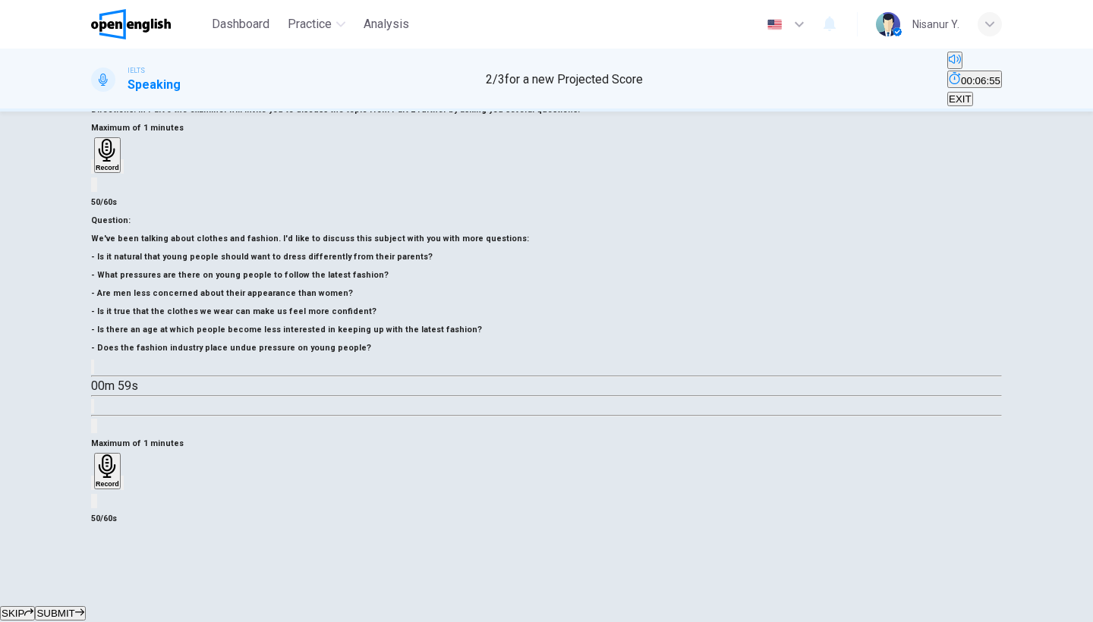
click at [74, 608] on span "SUBMIT" at bounding box center [55, 613] width 38 height 11
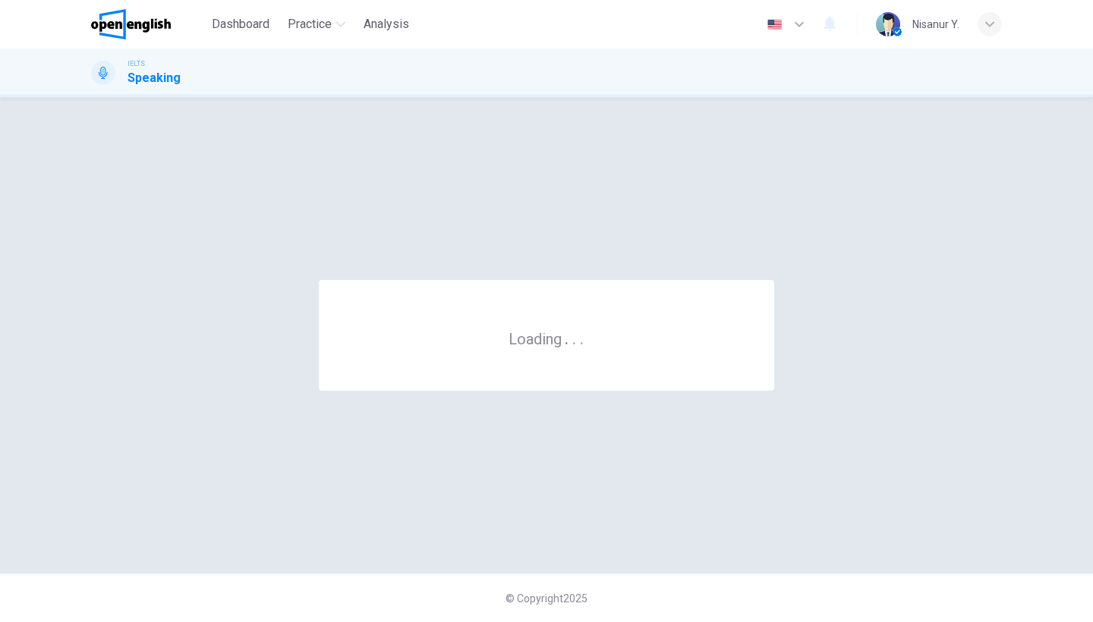
scroll to position [0, 0]
